Goal: Task Accomplishment & Management: Manage account settings

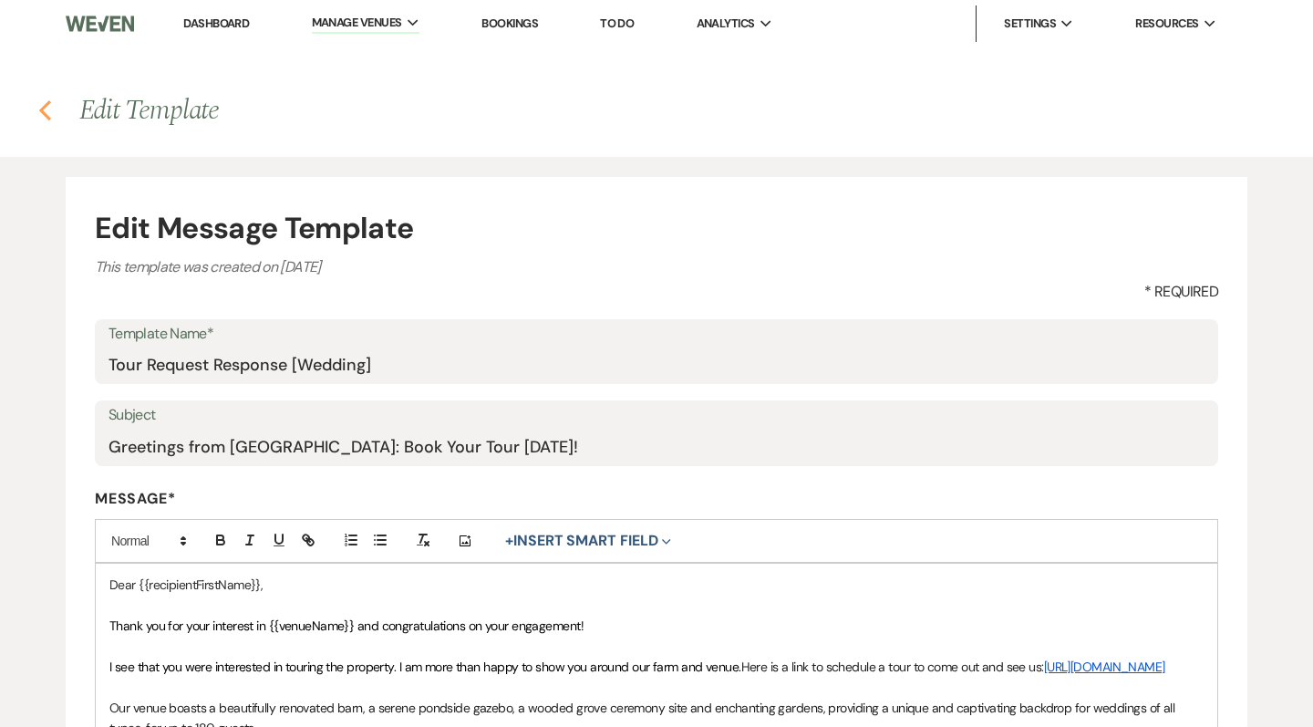
click at [46, 108] on icon "Previous" at bounding box center [45, 110] width 14 height 22
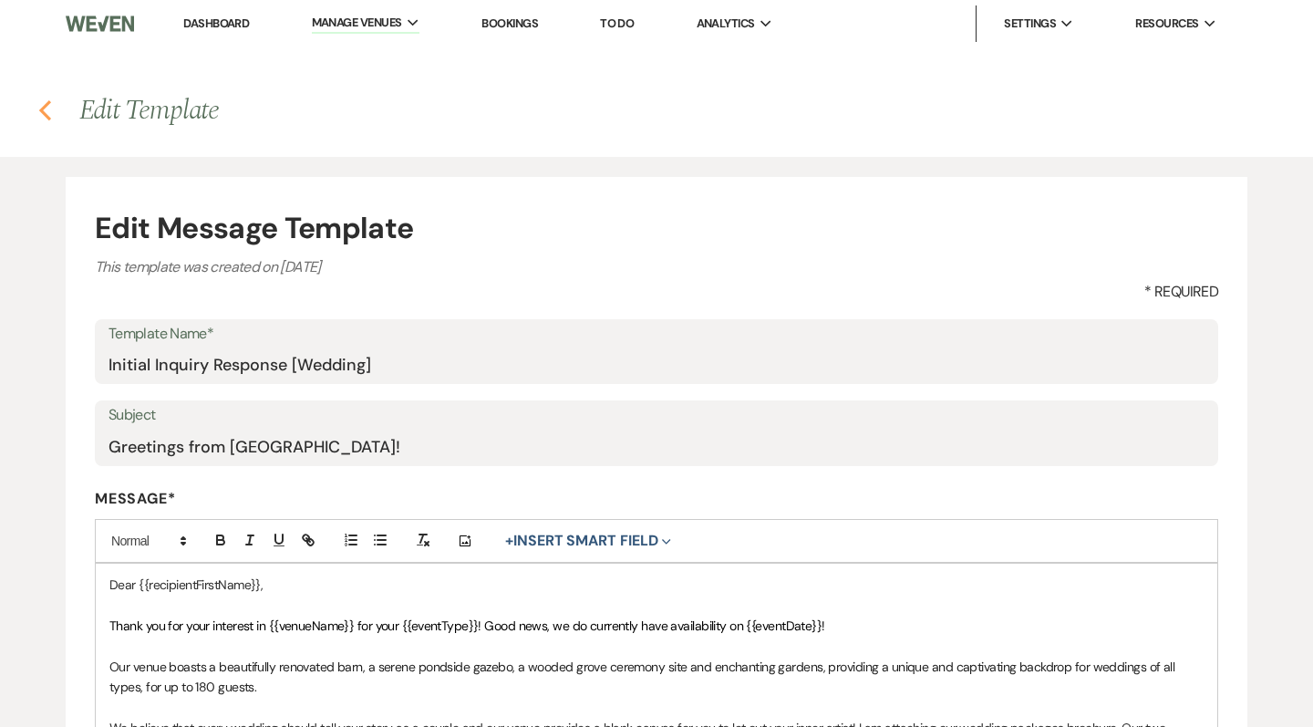
click at [46, 112] on icon "Previous" at bounding box center [45, 110] width 14 height 22
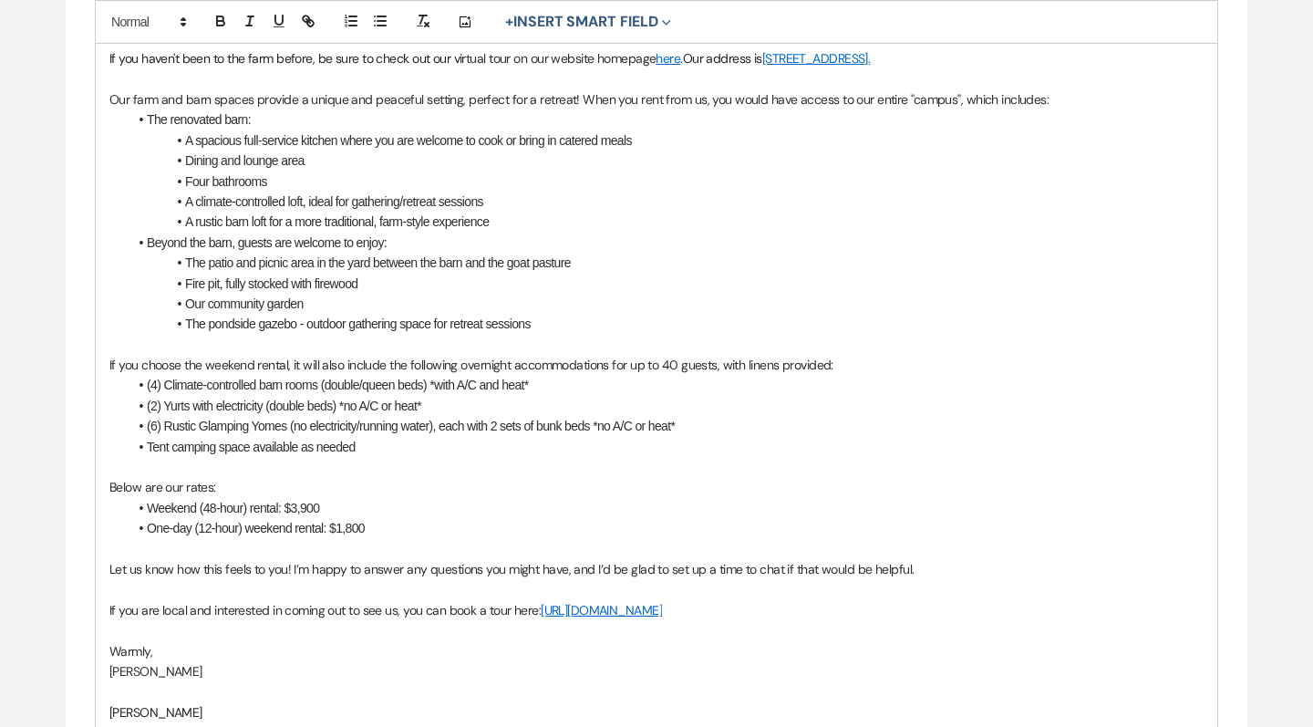
scroll to position [630, 0]
click at [305, 499] on span "Weekend (48-hour) rental: $3,900" at bounding box center [233, 506] width 172 height 15
click at [335, 496] on li "Weekend (48-hour) rental: $3,900" at bounding box center [666, 506] width 1076 height 20
drag, startPoint x: 357, startPoint y: 496, endPoint x: 102, endPoint y: 469, distance: 256.7
click at [100, 469] on div "Dear {{recipientFirstName}}, We appreciate your interest in hosting your {{even…" at bounding box center [656, 383] width 1121 height 900
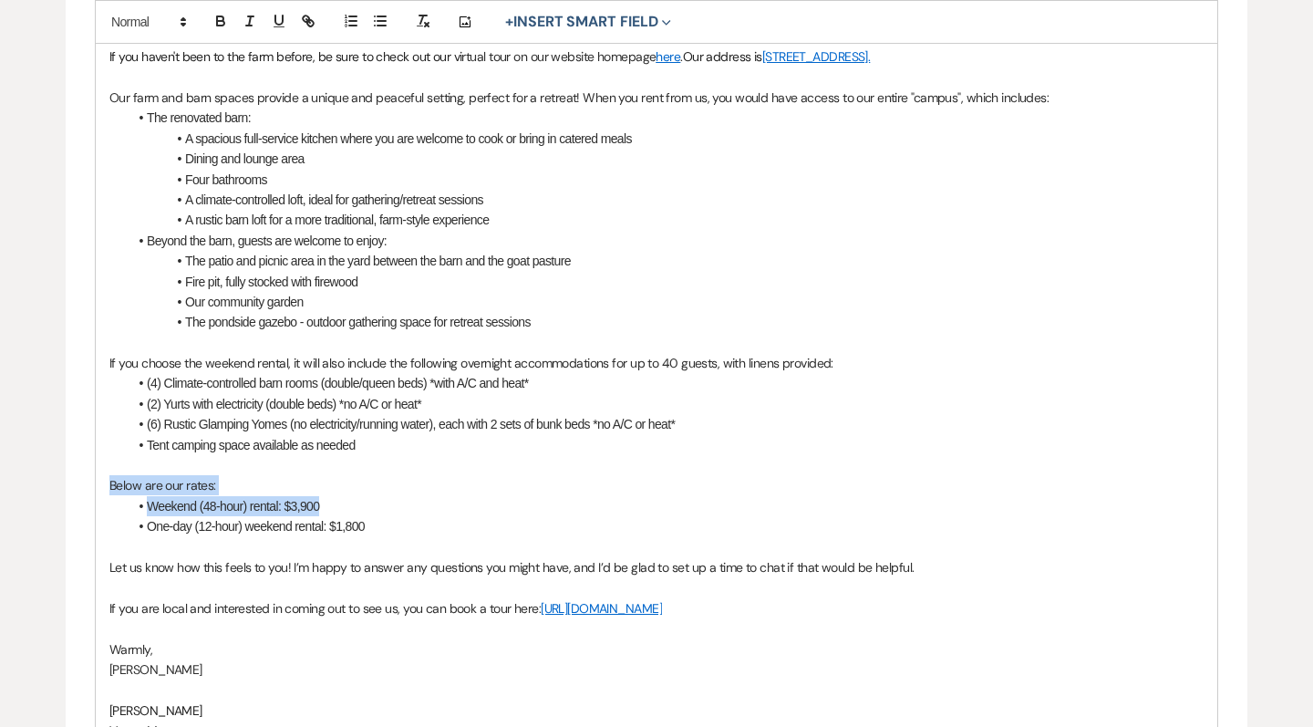
click at [181, 499] on span "Weekend (48-hour) rental: $3,900" at bounding box center [233, 506] width 172 height 15
click at [278, 499] on span "Weekend (48-hour) rental: $3,900" at bounding box center [233, 506] width 172 height 15
click at [456, 498] on li "Weekend (48-hour) rental w/ barn rooms: $3,900" at bounding box center [666, 506] width 1076 height 20
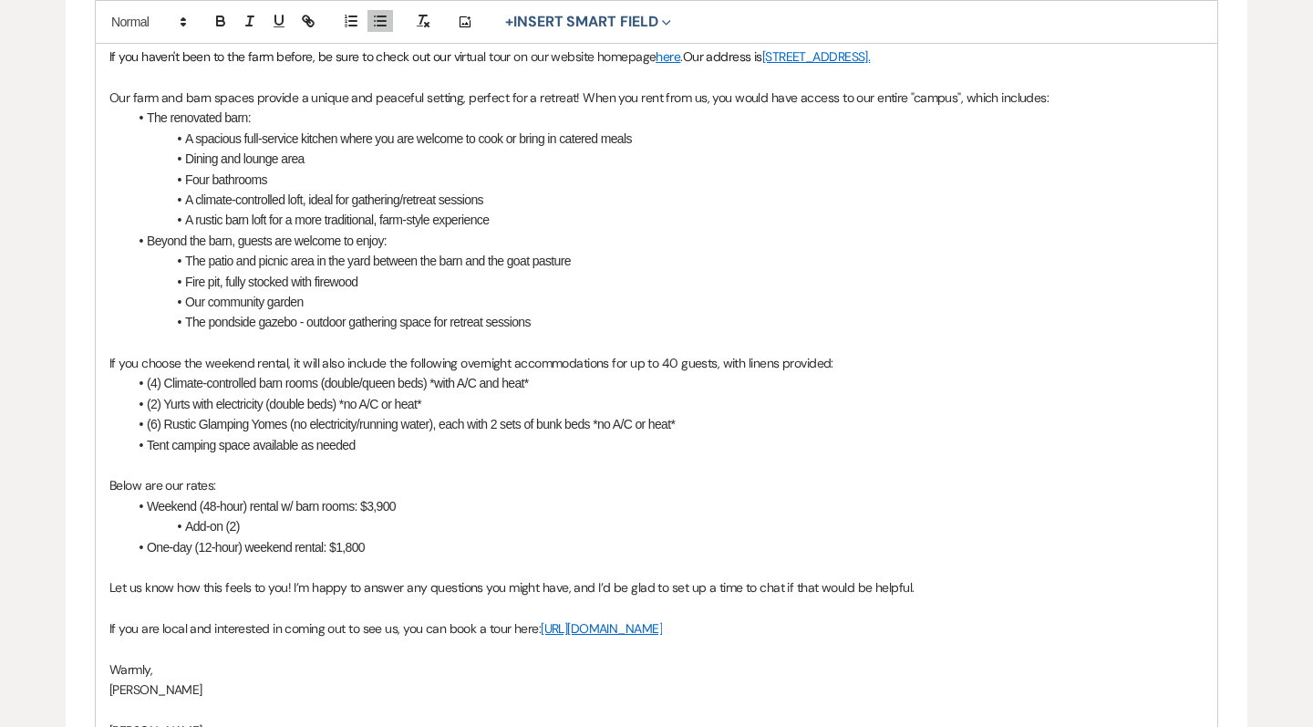
click at [294, 499] on span "Weekend (48-hour) rental w/ barn rooms: $3,900" at bounding box center [271, 506] width 249 height 15
click at [259, 516] on li "Add-on (2)" at bounding box center [666, 526] width 1076 height 20
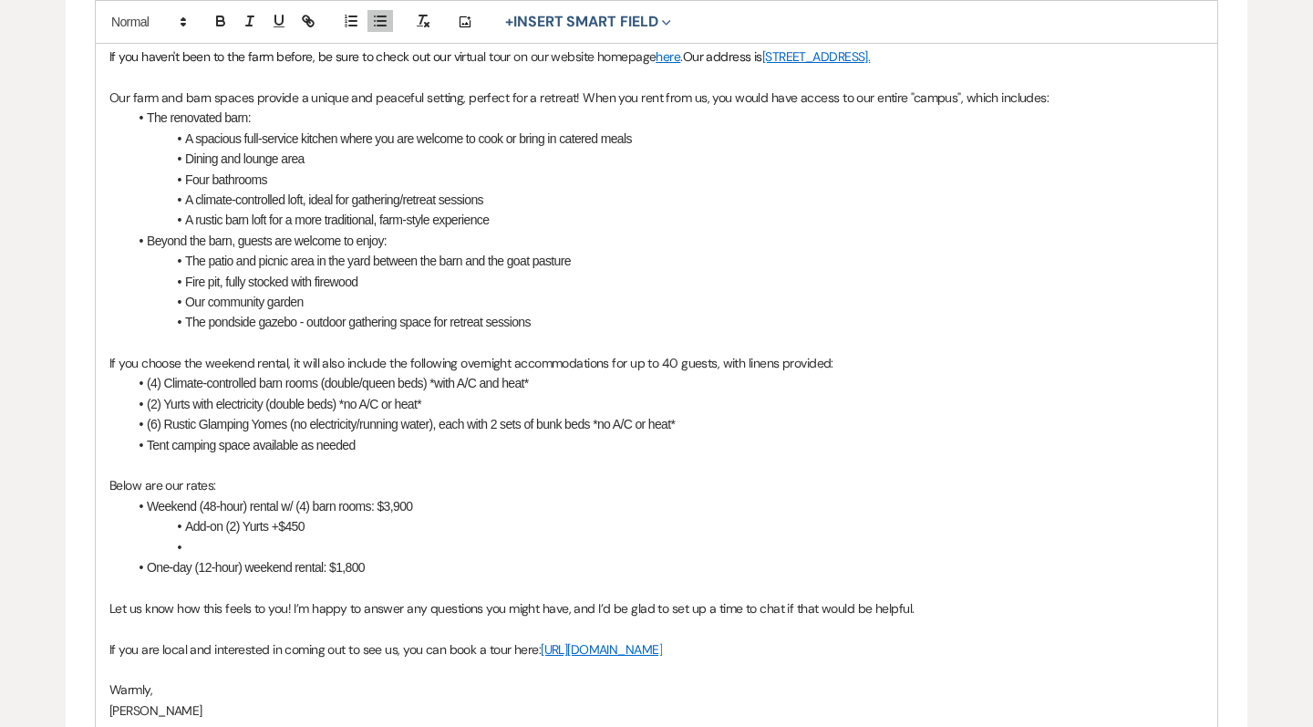
drag, startPoint x: 324, startPoint y: 512, endPoint x: 188, endPoint y: 514, distance: 135.9
click at [187, 516] on li "Add-on (2) Yurts +$450" at bounding box center [666, 526] width 1076 height 20
copy span "Add-on (2) Yurts +$450"
click at [193, 538] on li "﻿" at bounding box center [666, 547] width 1076 height 20
click at [237, 540] on span "Add-on (2) Yurts +$450" at bounding box center [244, 547] width 119 height 15
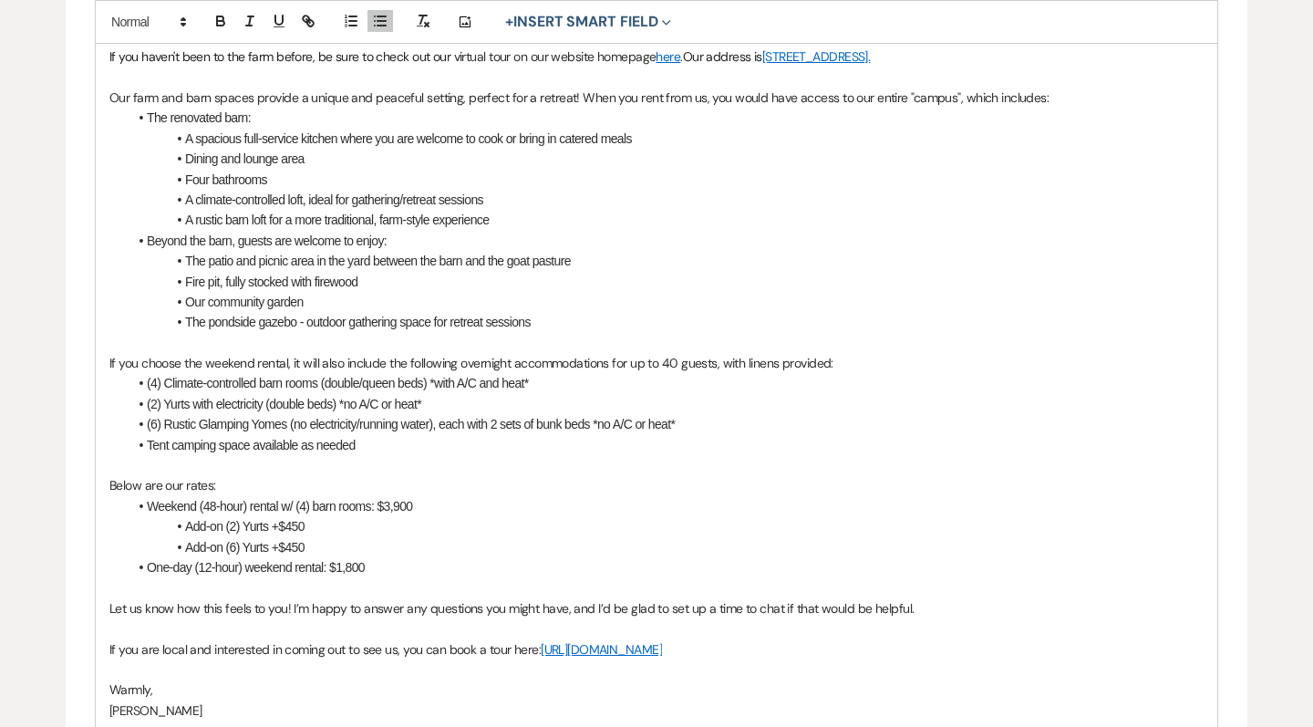
click at [269, 540] on span "Add-on (6) Yurts +$450" at bounding box center [244, 547] width 119 height 15
click at [348, 537] on li "Add-on (6) Yomes +$450" at bounding box center [666, 547] width 1076 height 20
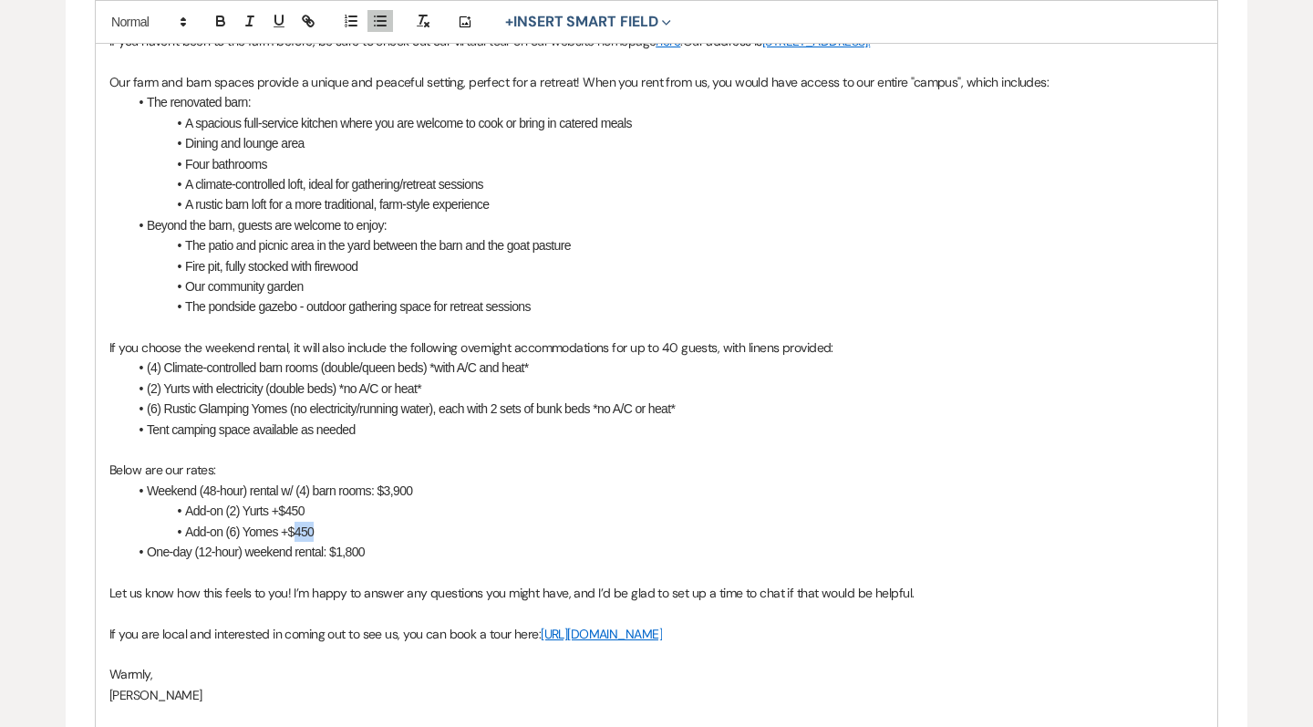
drag, startPoint x: 315, startPoint y: 520, endPoint x: 296, endPoint y: 519, distance: 19.2
click at [296, 524] on span "Add-on (6) Yomes +$450" at bounding box center [249, 531] width 129 height 15
